Goal: Find specific page/section: Find specific page/section

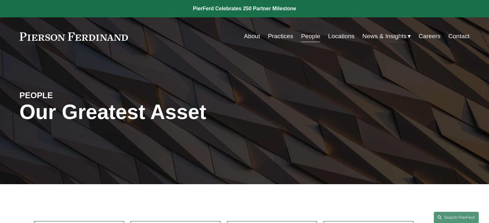
click at [305, 34] on link "People" at bounding box center [310, 36] width 19 height 12
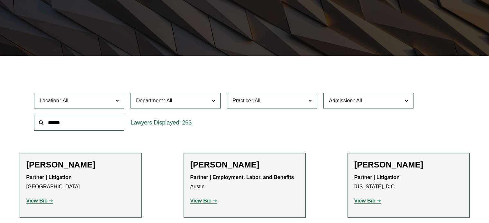
scroll to position [129, 0]
click at [51, 125] on input "text" at bounding box center [79, 123] width 90 height 16
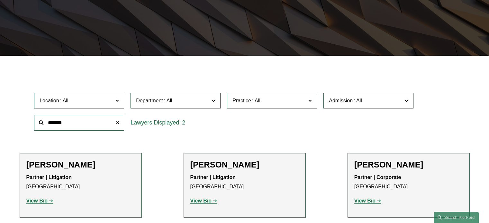
type input "*******"
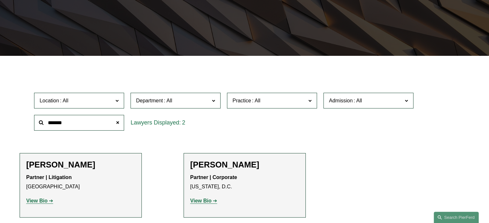
click at [202, 202] on strong "View Bio" at bounding box center [200, 200] width 21 height 5
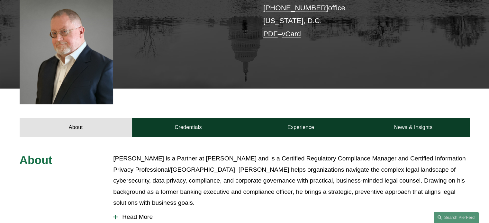
scroll to position [193, 0]
